Goal: Entertainment & Leisure: Consume media (video, audio)

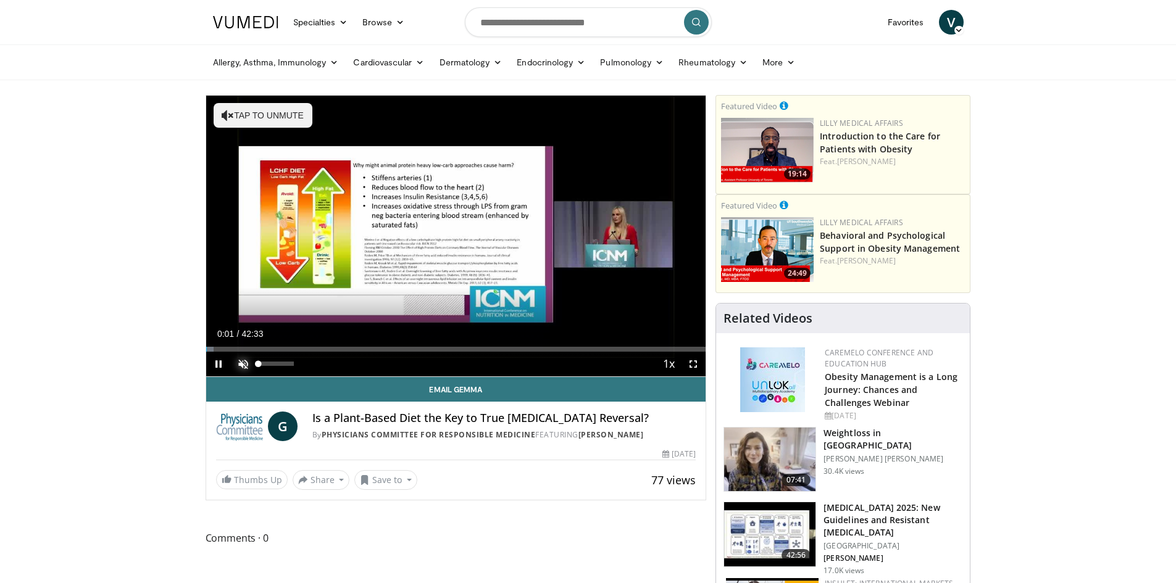
click at [245, 359] on span "Video Player" at bounding box center [243, 364] width 25 height 25
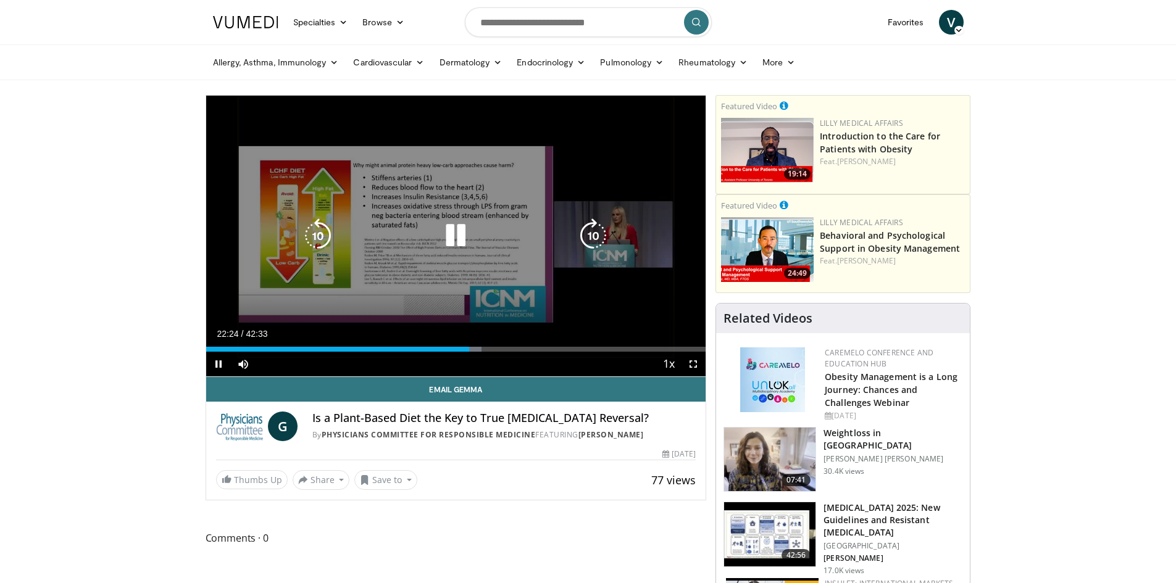
click at [454, 237] on icon "Video Player" at bounding box center [455, 236] width 35 height 35
click at [448, 235] on icon "Video Player" at bounding box center [455, 236] width 35 height 35
click at [459, 235] on icon "Video Player" at bounding box center [455, 236] width 35 height 35
